Goal: Check status: Check status

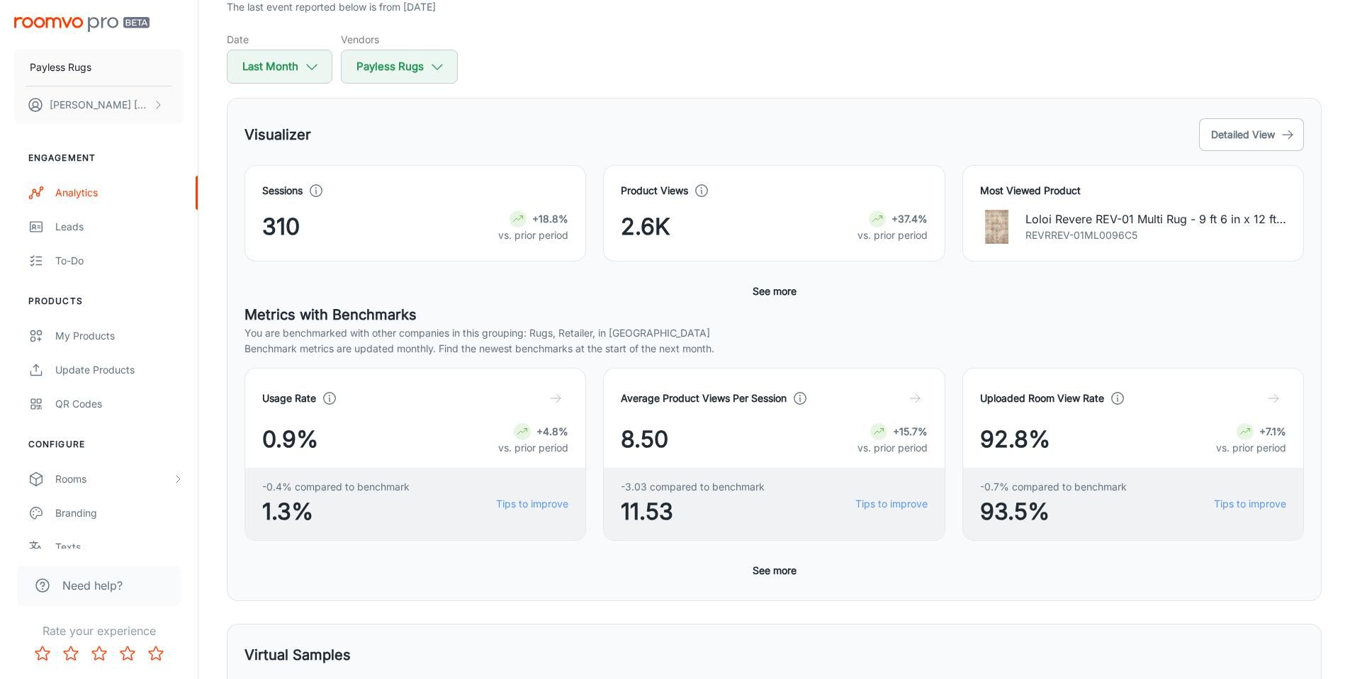
scroll to position [130, 0]
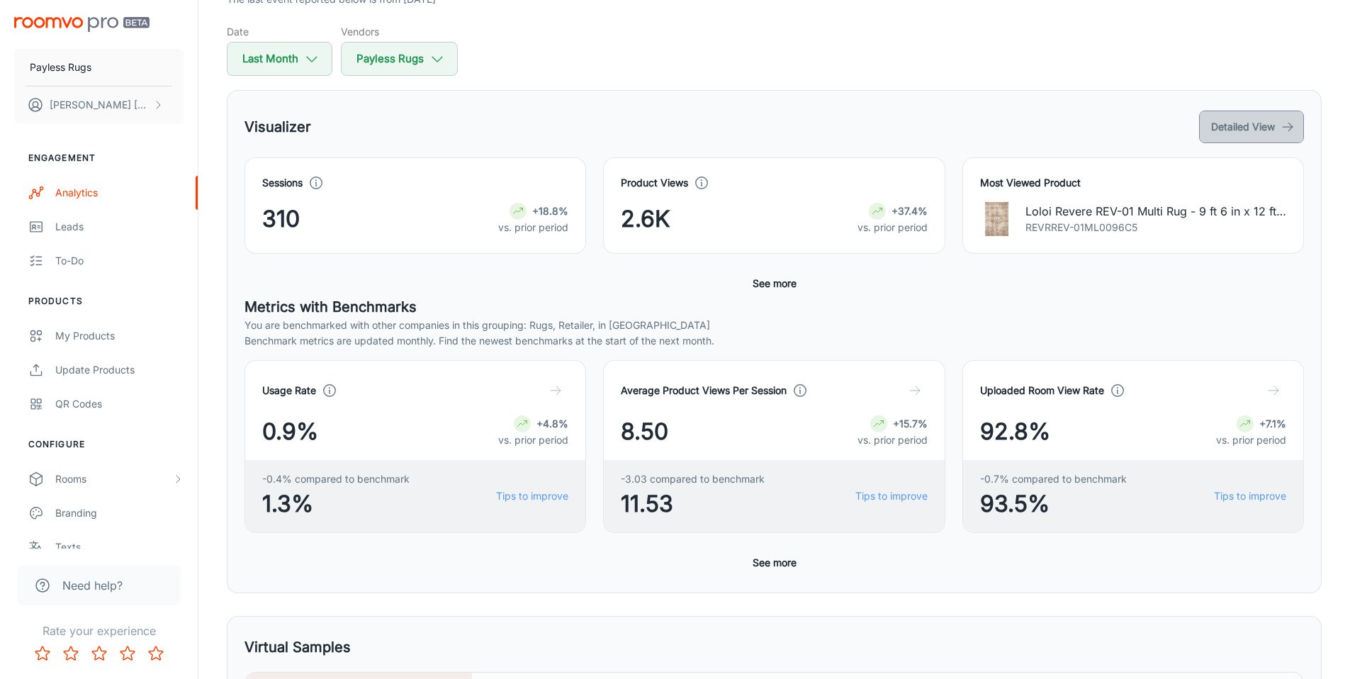
click at [1233, 116] on button "Detailed View" at bounding box center [1251, 127] width 105 height 33
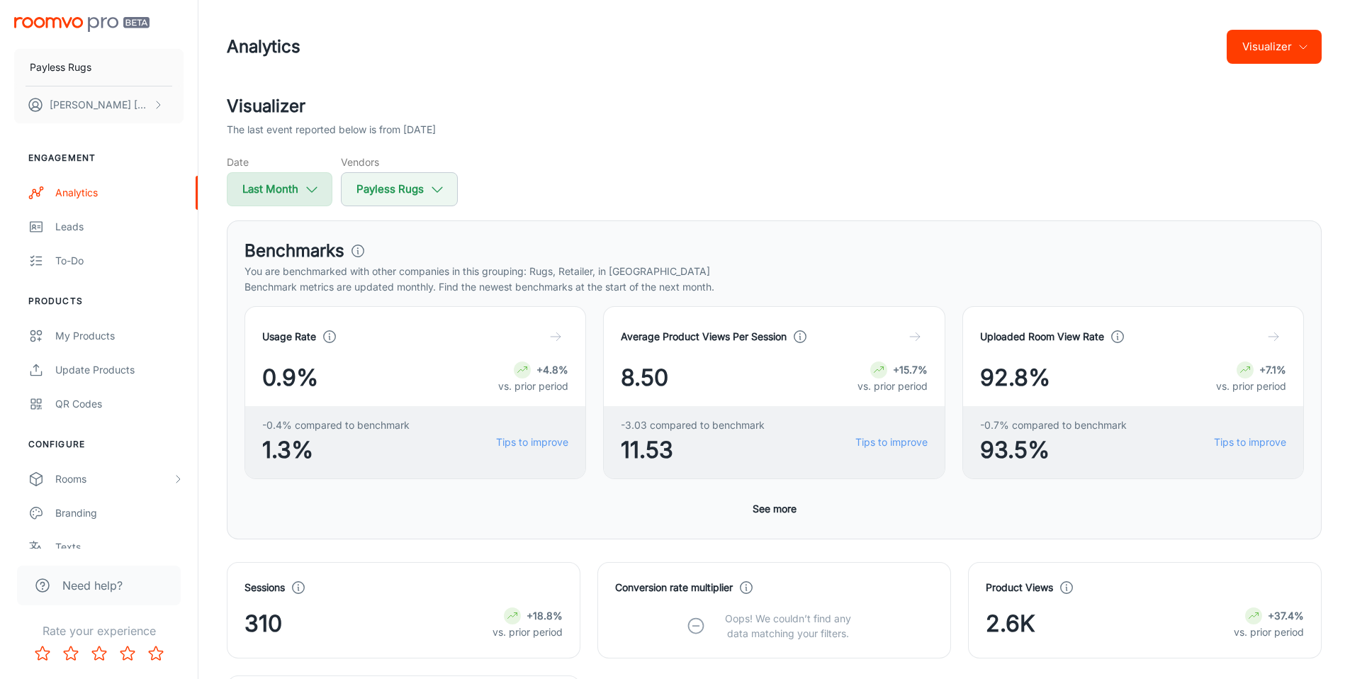
click at [300, 196] on button "Last Month" at bounding box center [280, 189] width 106 height 34
select select "8"
select select "2025"
select select "8"
select select "2025"
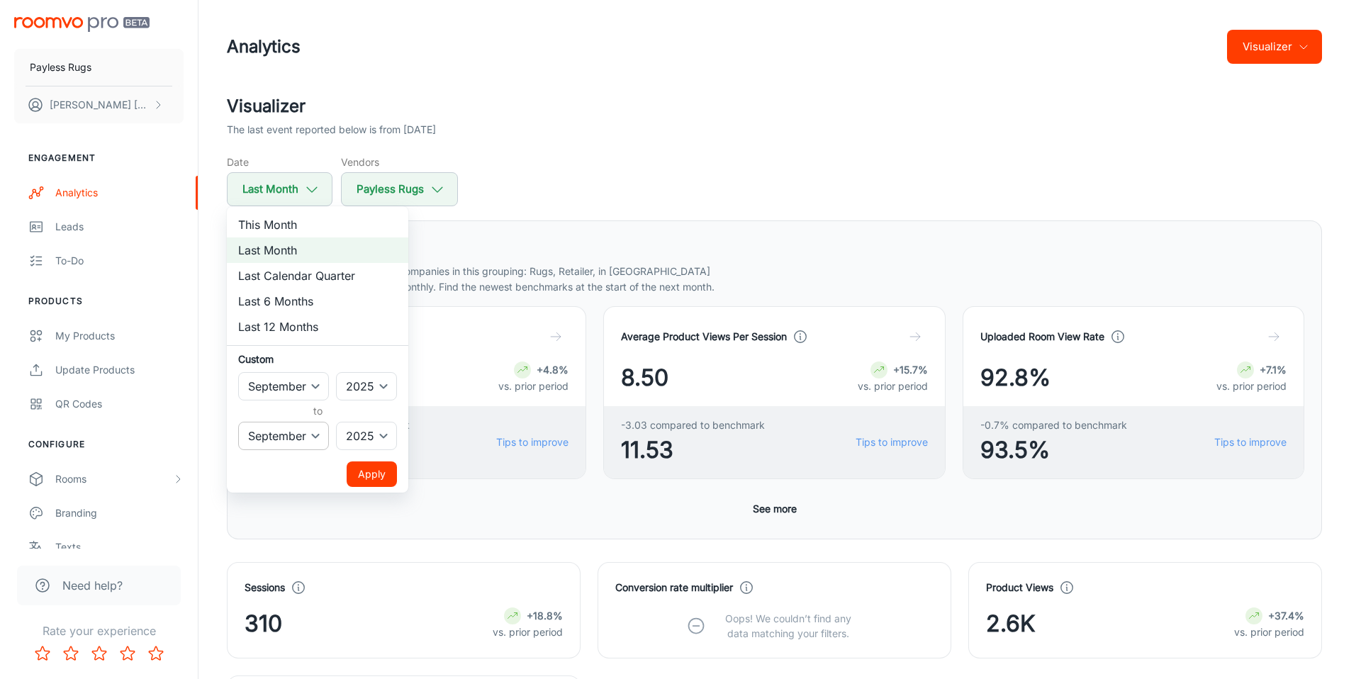
click at [308, 427] on select "January February March April May June July August September October November De…" at bounding box center [283, 436] width 91 height 28
select select "9"
click at [238, 422] on select "January February March April May June July August September October November De…" at bounding box center [283, 436] width 91 height 28
click at [380, 479] on button "Apply" at bounding box center [372, 474] width 50 height 26
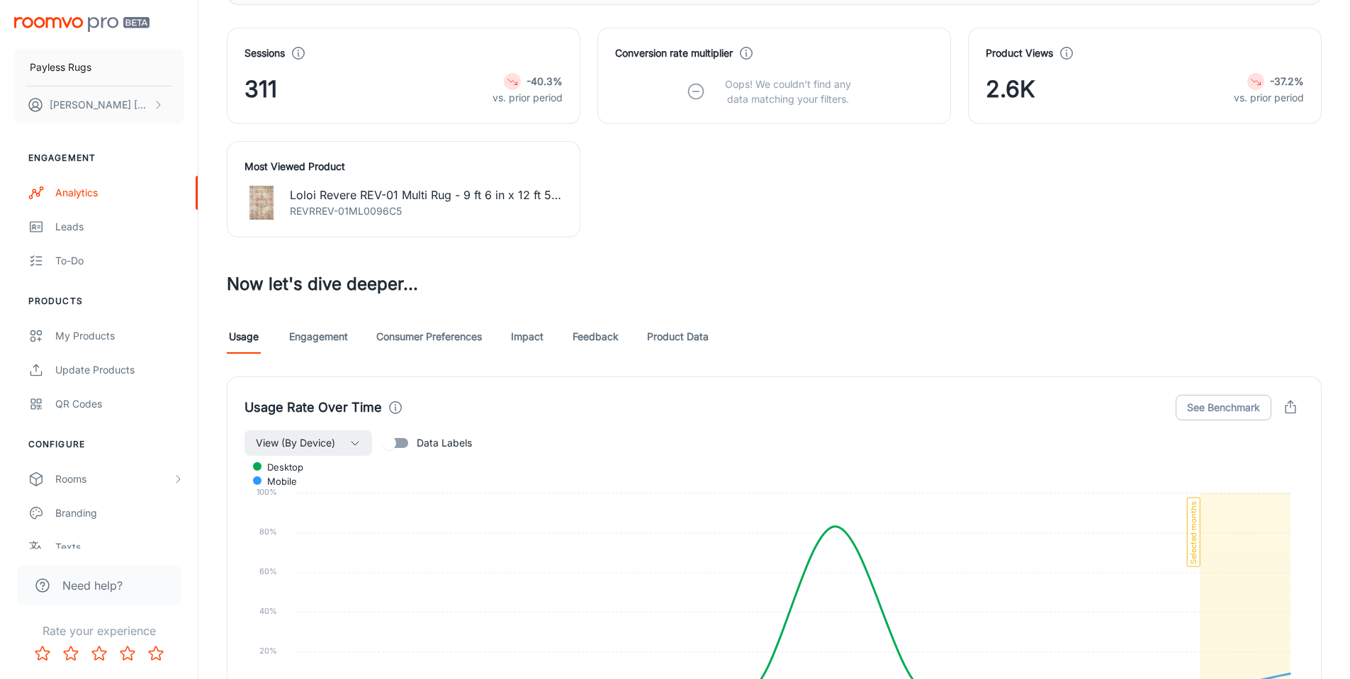
scroll to position [560, 0]
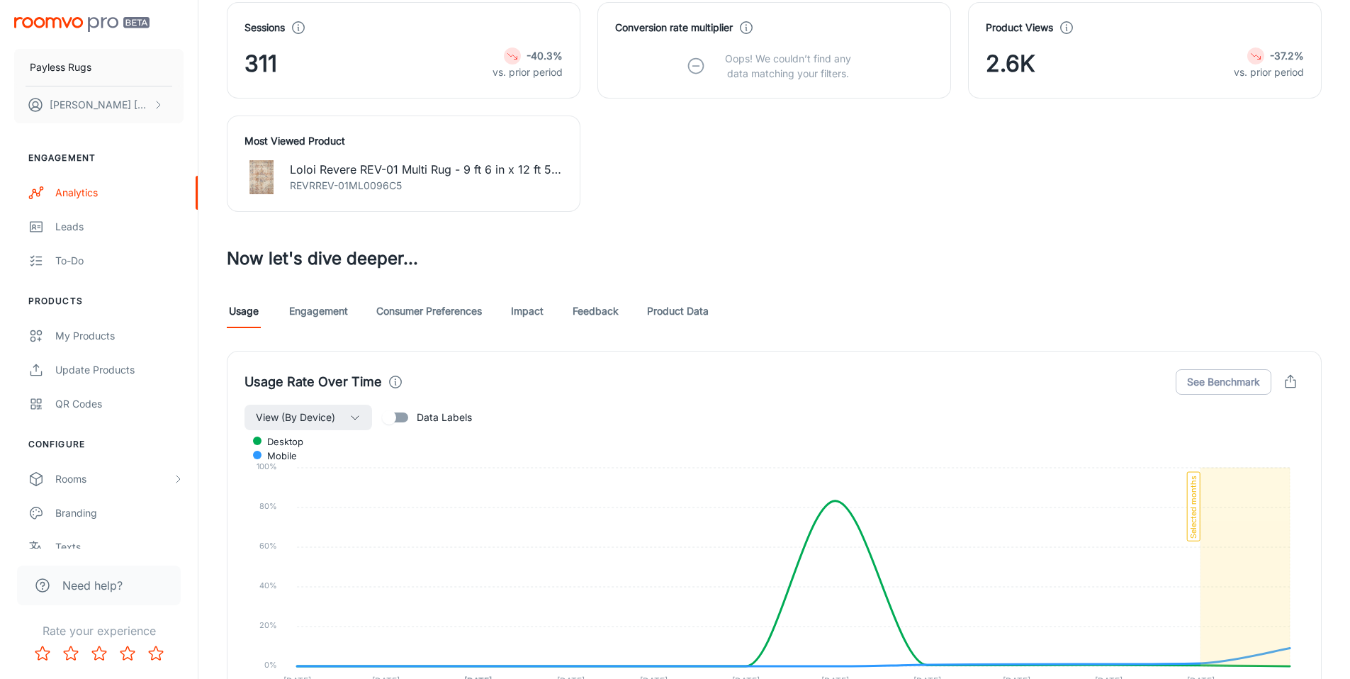
click at [323, 315] on link "Engagement" at bounding box center [318, 311] width 59 height 34
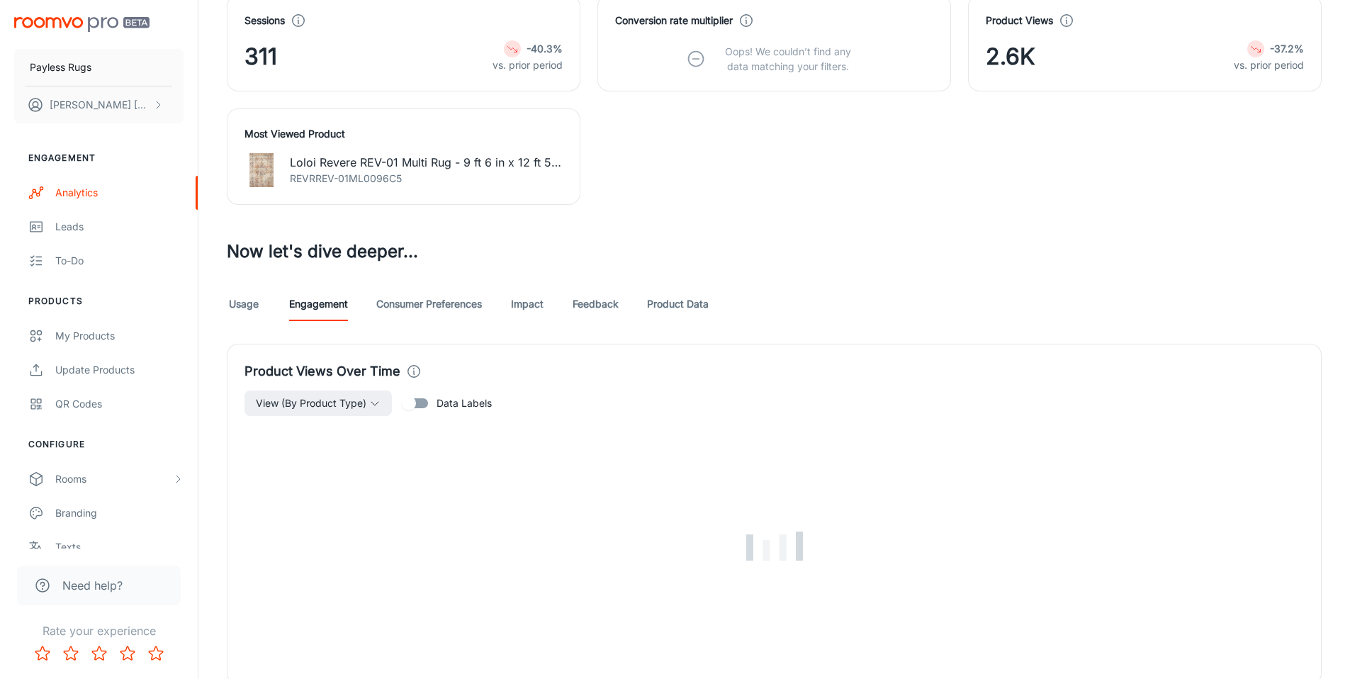
scroll to position [771, 0]
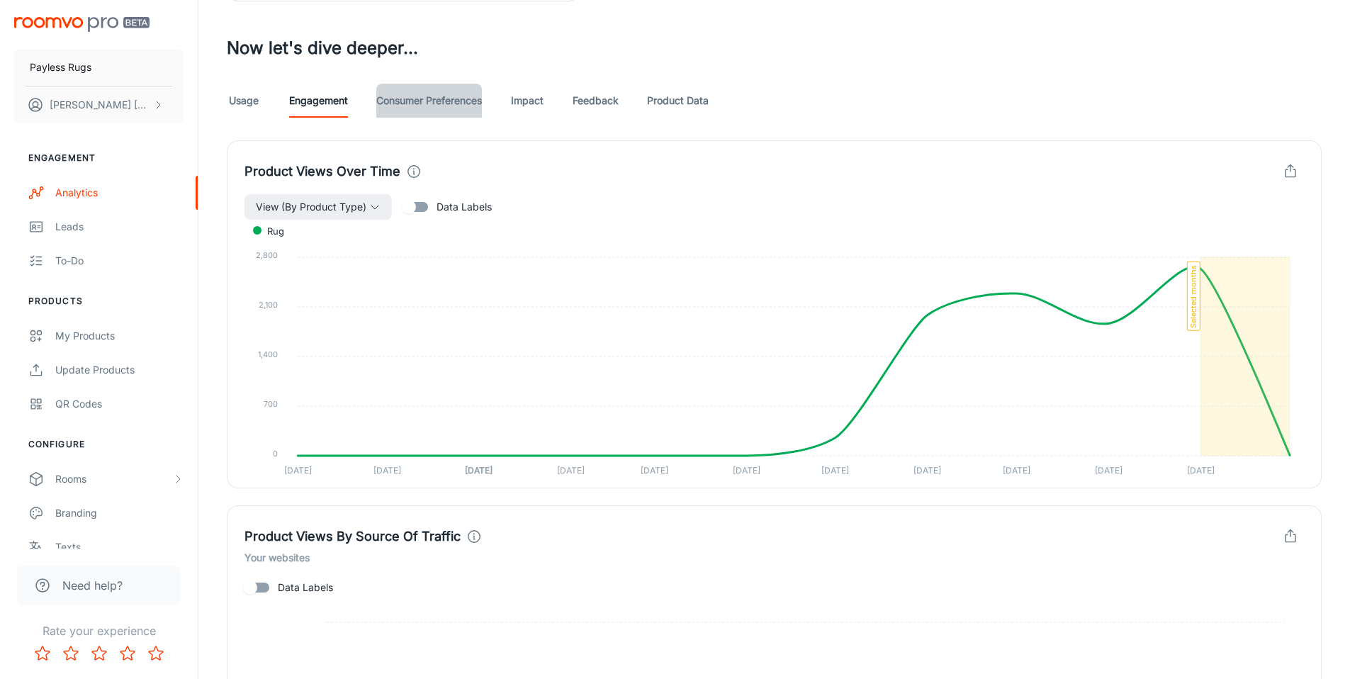
click at [410, 103] on link "Consumer Preferences" at bounding box center [429, 101] width 106 height 34
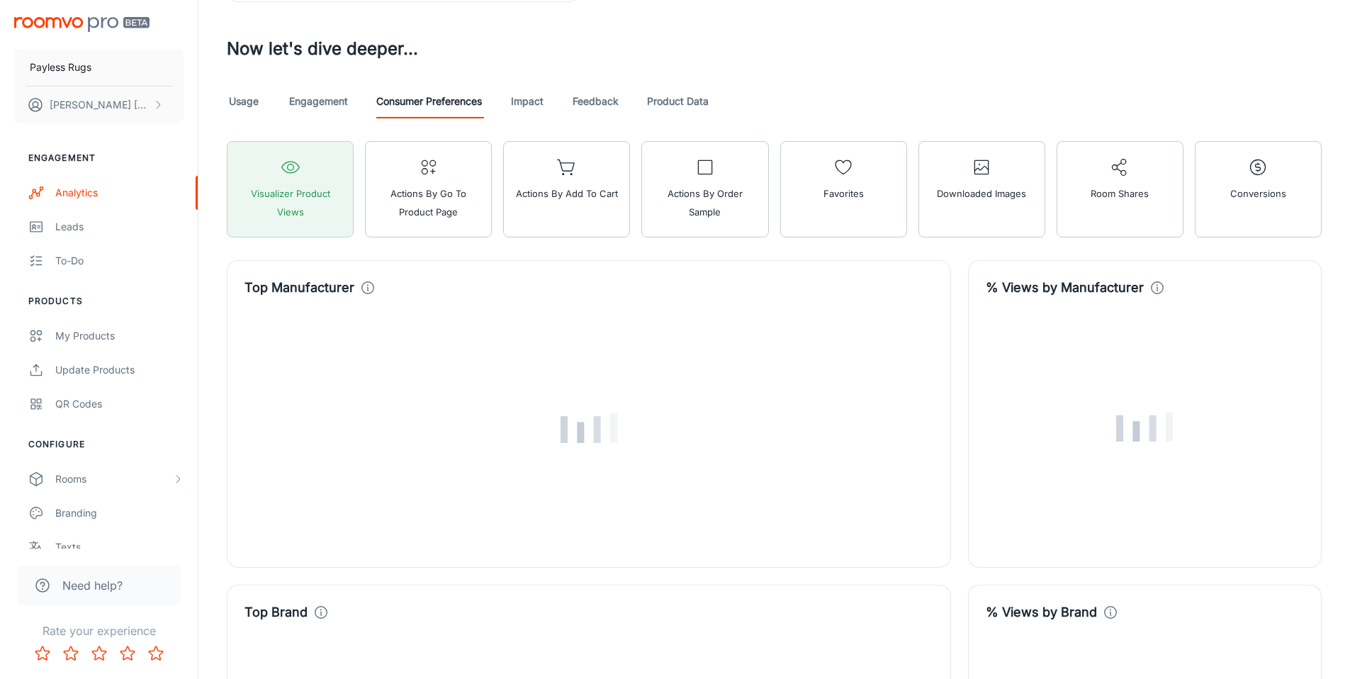
scroll to position [822, 0]
